Goal: Check status: Check status

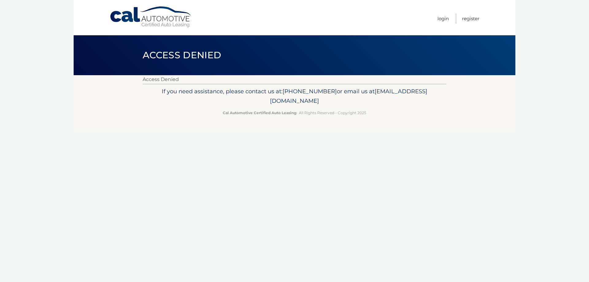
click at [125, 12] on link "Cal Automotive" at bounding box center [150, 17] width 83 height 22
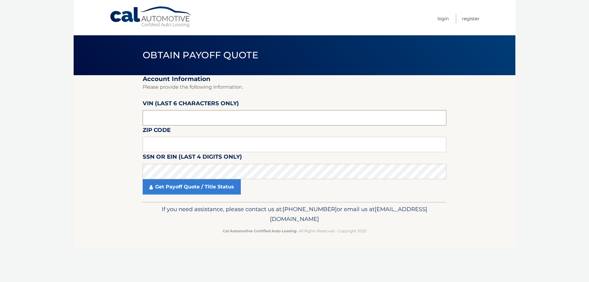
paste input "3CZRZ2"
drag, startPoint x: 167, startPoint y: 116, endPoint x: 133, endPoint y: 117, distance: 34.1
click at [133, 117] on section "Account Information Please provide the following information. [PERSON_NAME] (la…" at bounding box center [295, 138] width 442 height 127
type input "3CZRZ2"
click at [142, 117] on section "Account Information Please provide the following information. [PERSON_NAME] (la…" at bounding box center [295, 138] width 442 height 127
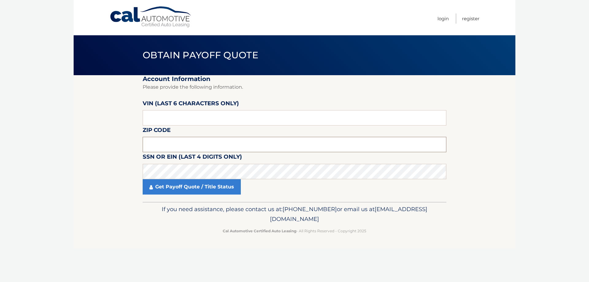
paste input "11040"
type input "11040"
click at [170, 190] on link "Get Payoff Quote / Title Status" at bounding box center [192, 186] width 98 height 15
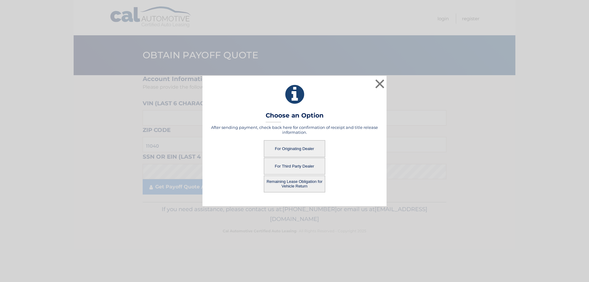
click at [287, 149] on button "For Originating Dealer" at bounding box center [294, 148] width 61 height 17
click at [297, 149] on button "For Originating Dealer" at bounding box center [294, 148] width 61 height 17
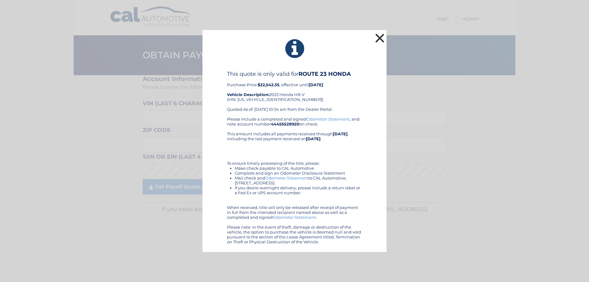
click at [380, 38] on button "×" at bounding box center [379, 38] width 12 height 12
